Goal: Information Seeking & Learning: Learn about a topic

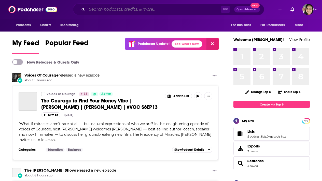
click at [112, 8] on input "Search podcasts, credits, & more..." at bounding box center [154, 9] width 134 height 8
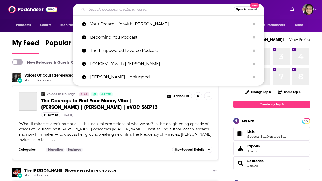
paste input "Strategic Minds Podcast"
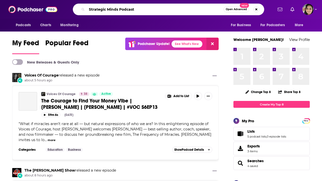
type input "Strategic Minds Podcast"
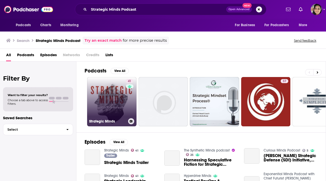
click at [112, 91] on link "41 Strategic Minds" at bounding box center [111, 101] width 49 height 49
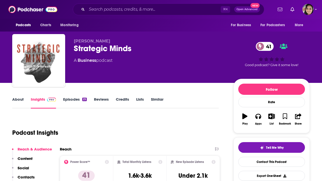
click at [19, 99] on link "About" at bounding box center [17, 103] width 11 height 12
